Goal: Task Accomplishment & Management: Complete application form

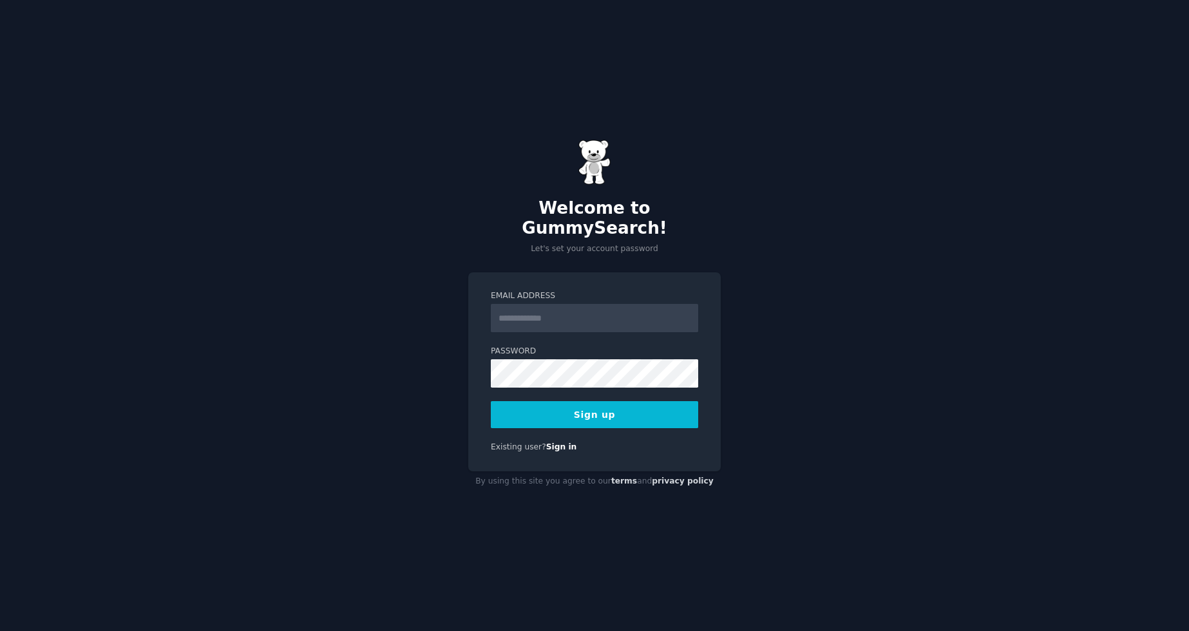
click at [586, 320] on input "Email Address" at bounding box center [594, 318] width 207 height 28
type input "**********"
click at [530, 346] on label "Password" at bounding box center [594, 352] width 207 height 12
click at [471, 407] on div "**********" at bounding box center [594, 372] width 253 height 199
click at [532, 405] on button "Sign up" at bounding box center [594, 414] width 207 height 27
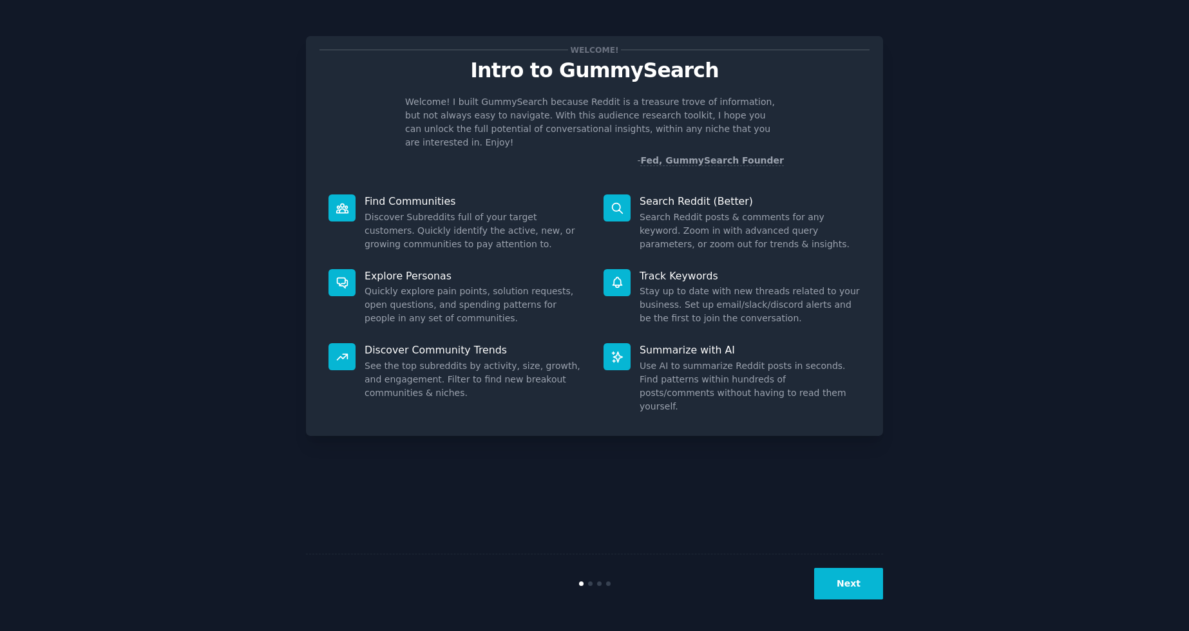
click at [842, 589] on button "Next" at bounding box center [848, 584] width 69 height 32
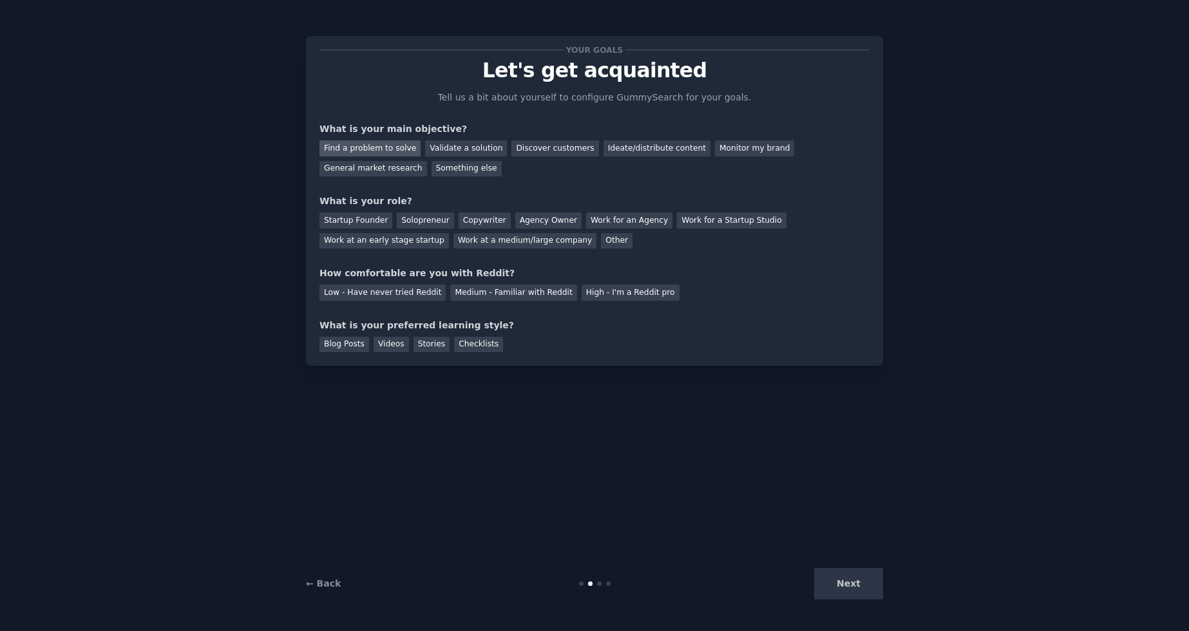
click at [378, 148] on div "Find a problem to solve" at bounding box center [370, 148] width 101 height 16
click at [445, 148] on div "Validate a solution" at bounding box center [466, 148] width 82 height 16
drag, startPoint x: 526, startPoint y: 155, endPoint x: 535, endPoint y: 155, distance: 8.4
click at [528, 155] on div "Discover customers" at bounding box center [555, 148] width 87 height 16
click at [1076, 180] on div "Your goals Let's get acquainted Tell us a bit about yourself to configure Gummy…" at bounding box center [594, 315] width 1153 height 595
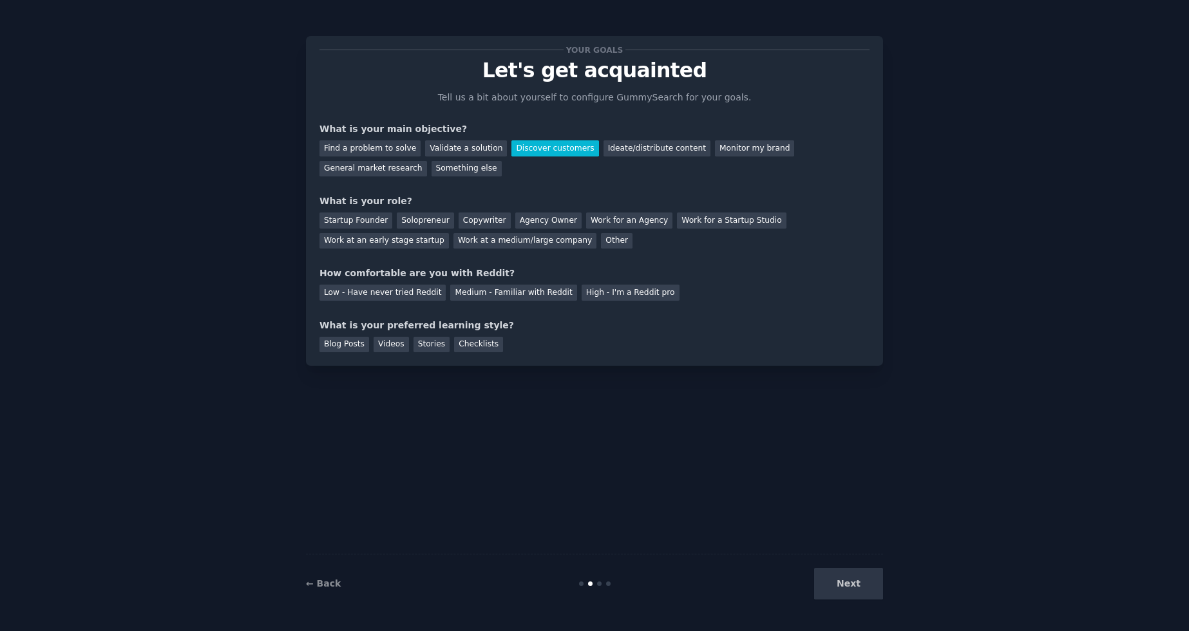
click at [844, 585] on div "Next" at bounding box center [787, 584] width 193 height 32
click at [369, 151] on div "Find a problem to solve" at bounding box center [370, 148] width 101 height 16
click at [358, 222] on div "Startup Founder" at bounding box center [356, 221] width 73 height 16
click at [601, 248] on div "Other" at bounding box center [617, 241] width 32 height 16
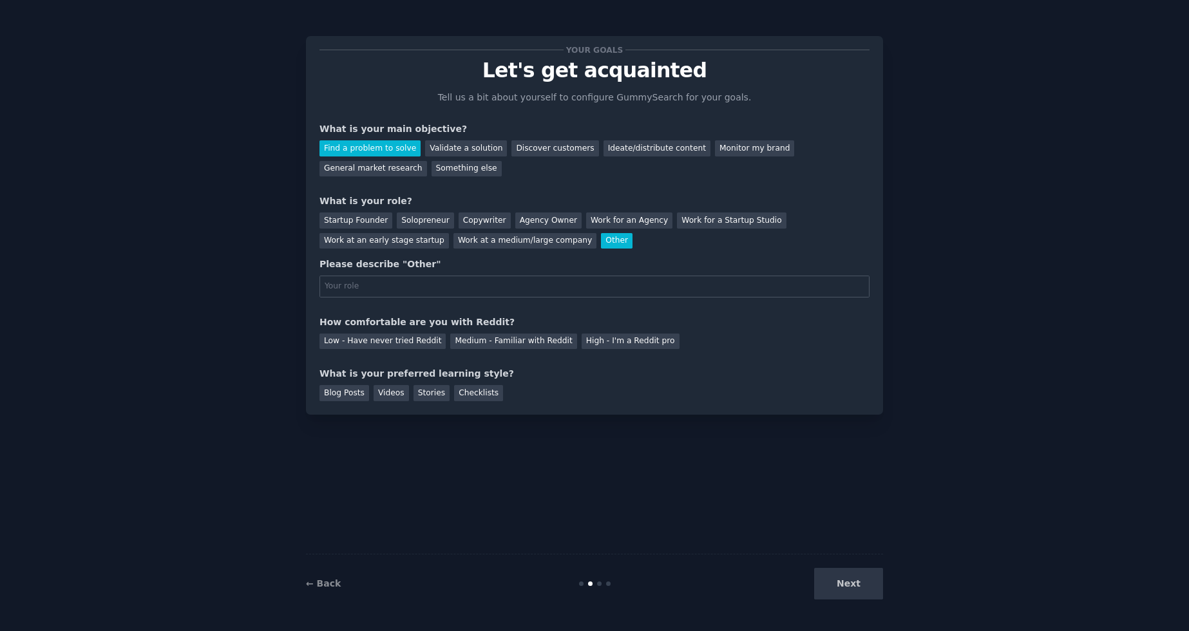
click at [481, 280] on input "text" at bounding box center [595, 287] width 550 height 22
click at [432, 167] on div "Something else" at bounding box center [467, 169] width 70 height 16
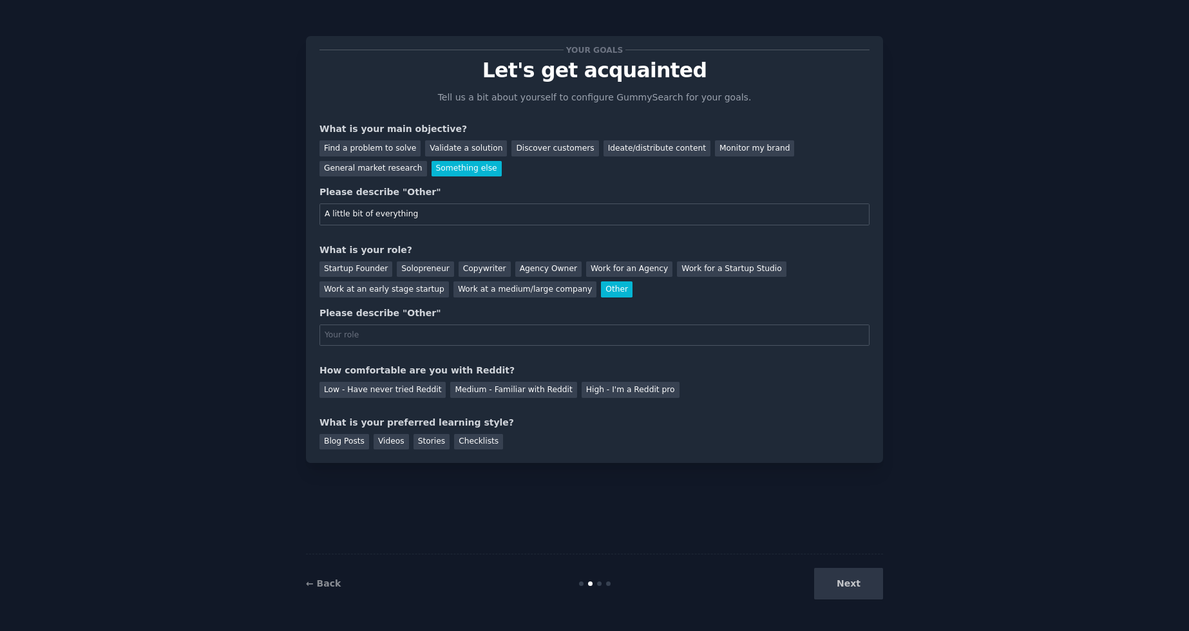
type input "A little bit of everything"
click at [381, 338] on input "text" at bounding box center [595, 336] width 550 height 22
paste input "A little bit of everything"
type input "A little bit of everything"
click at [419, 392] on div "Low - Have never tried Reddit" at bounding box center [383, 390] width 126 height 16
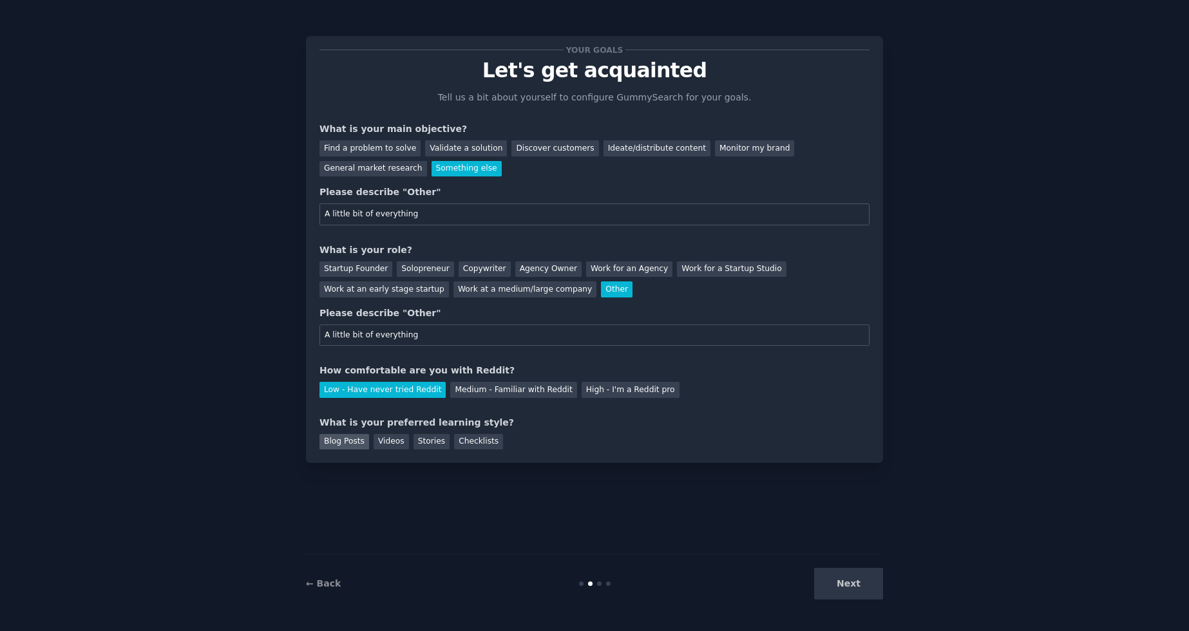
click at [358, 441] on div "Blog Posts" at bounding box center [345, 442] width 50 height 16
click at [399, 446] on div "Videos" at bounding box center [391, 442] width 35 height 16
click at [349, 443] on div "Blog Posts" at bounding box center [345, 442] width 50 height 16
click at [849, 574] on button "Next" at bounding box center [848, 584] width 69 height 32
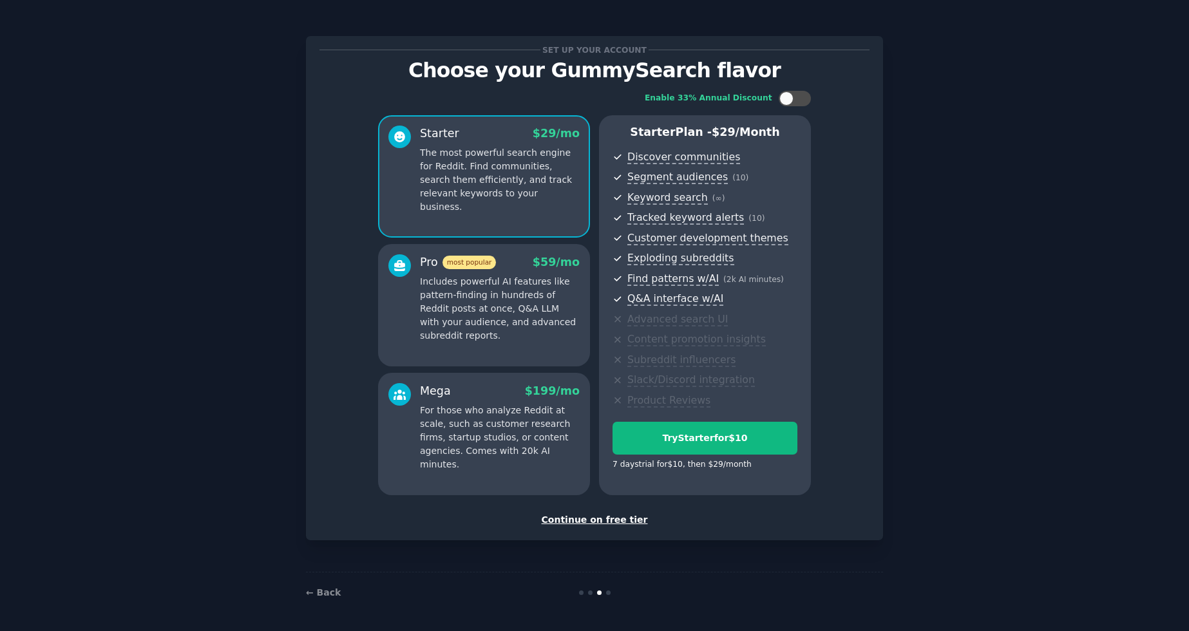
click at [617, 526] on div "Continue on free tier" at bounding box center [595, 521] width 550 height 14
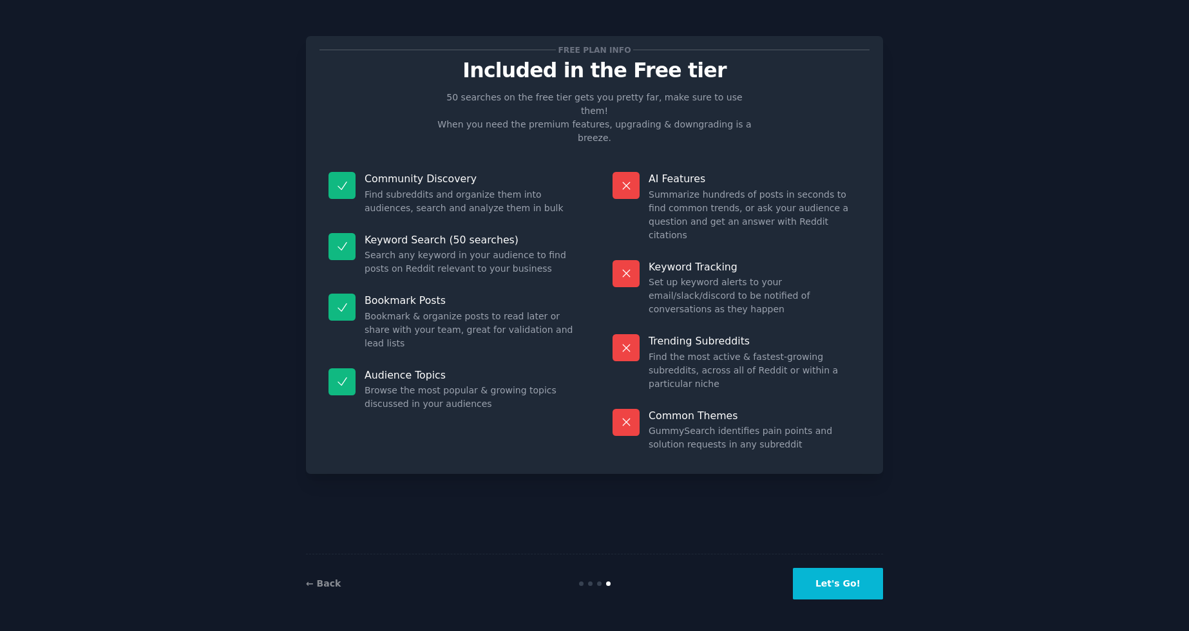
click at [836, 580] on button "Let's Go!" at bounding box center [838, 584] width 90 height 32
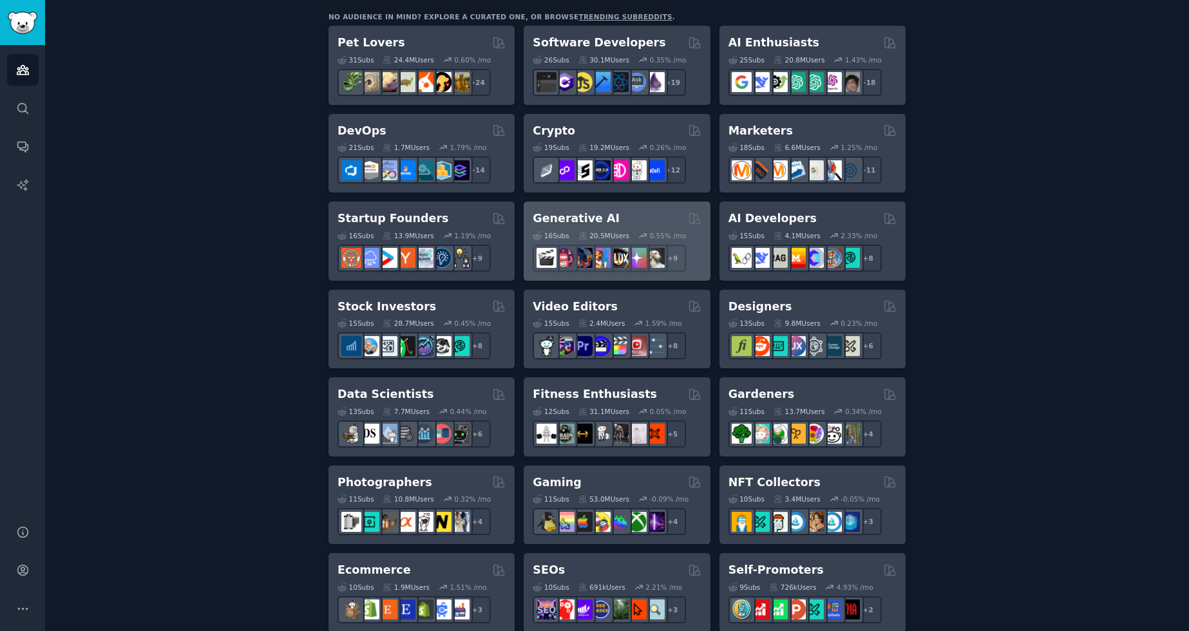
scroll to position [77, 0]
